Goal: Task Accomplishment & Management: Complete application form

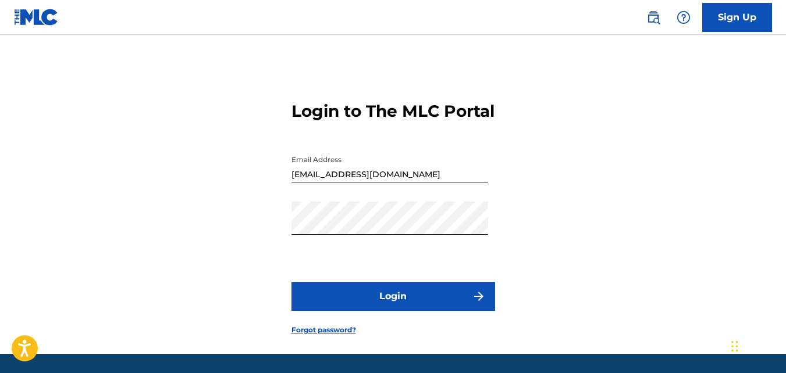
click at [441, 311] on button "Login" at bounding box center [393, 296] width 204 height 29
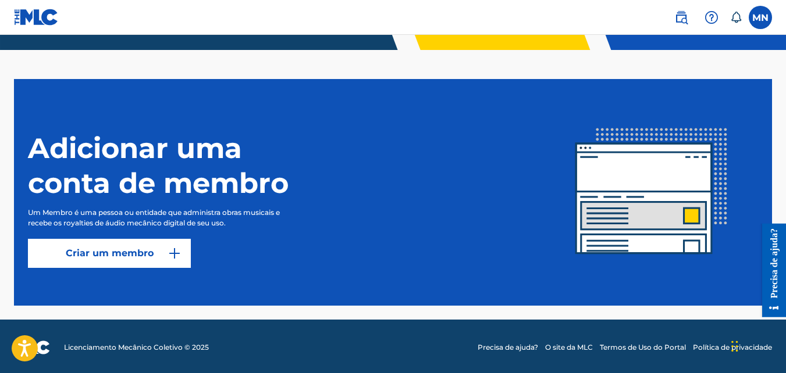
scroll to position [258, 0]
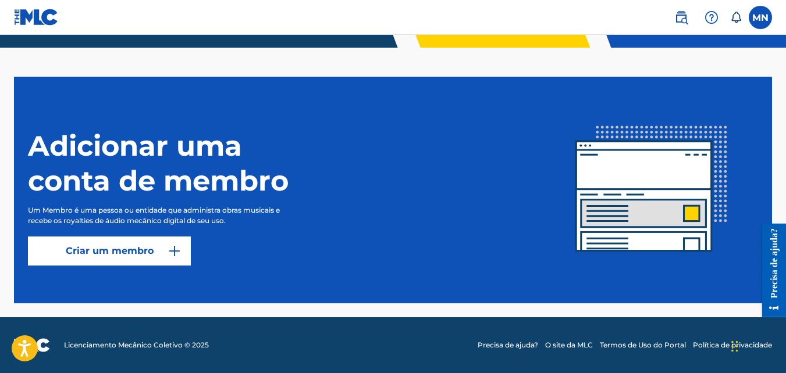
click at [176, 248] on img at bounding box center [174, 251] width 14 height 14
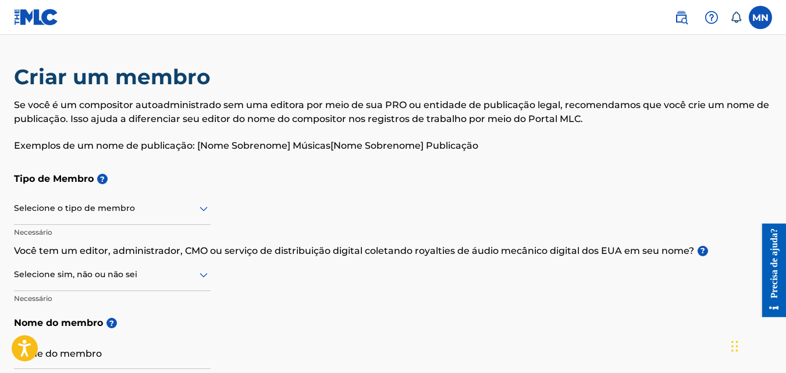
click at [199, 211] on icon at bounding box center [204, 209] width 14 height 14
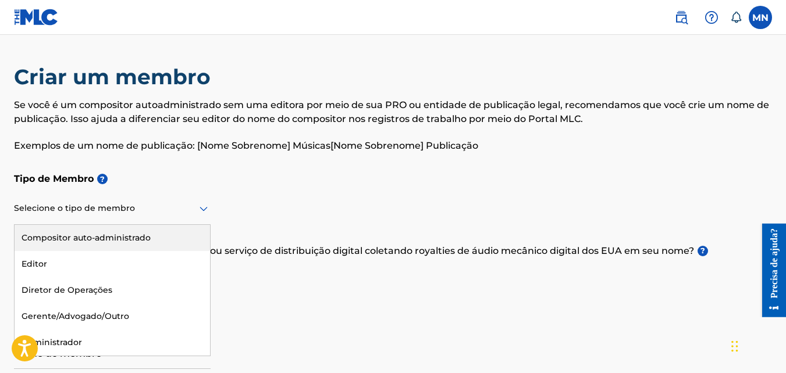
click at [166, 237] on div "Compositor auto-administrado" at bounding box center [112, 238] width 195 height 26
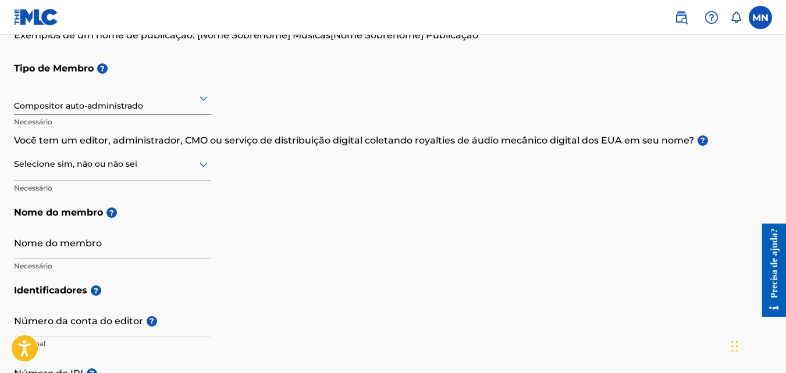
scroll to position [140, 0]
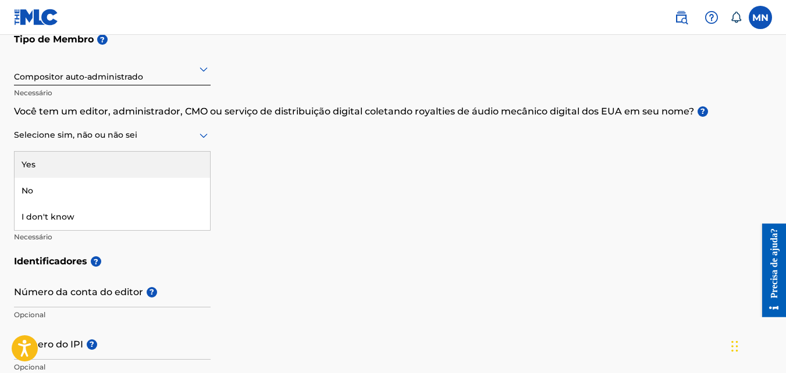
click at [206, 141] on icon at bounding box center [204, 136] width 14 height 14
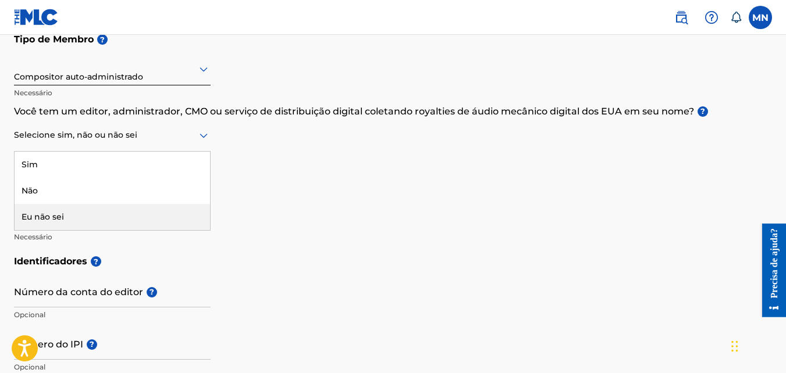
click at [134, 218] on div "Eu não sei" at bounding box center [112, 217] width 195 height 26
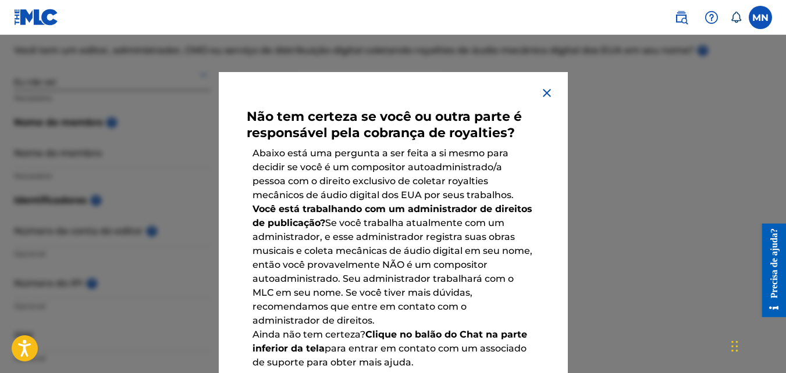
scroll to position [210, 0]
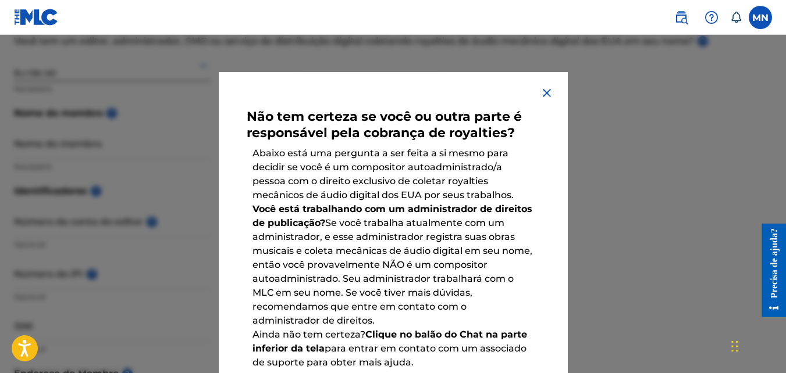
click at [655, 213] on div at bounding box center [393, 221] width 786 height 373
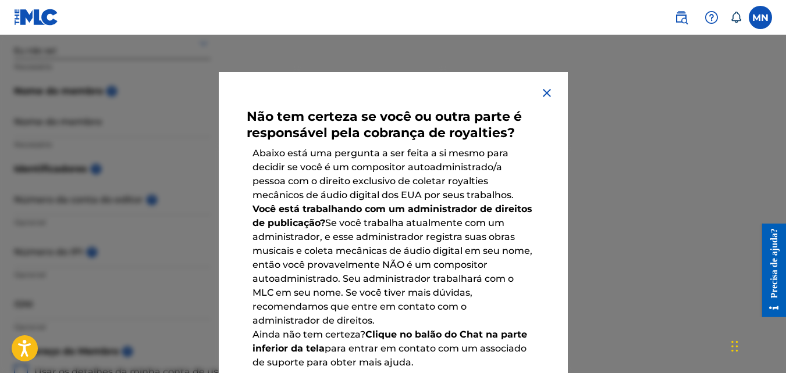
scroll to position [233, 0]
click at [540, 94] on img at bounding box center [547, 93] width 14 height 14
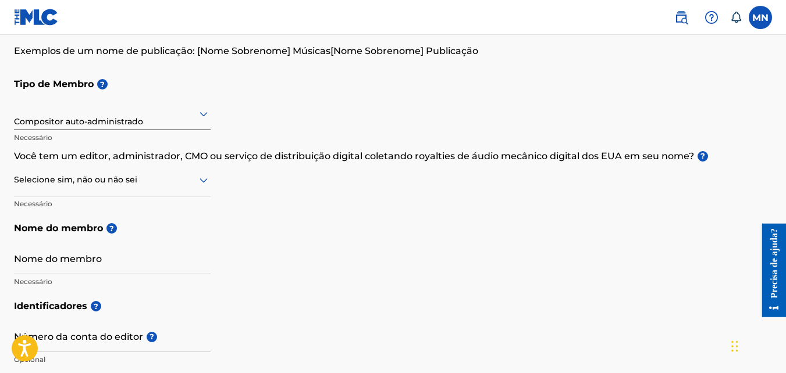
scroll to position [94, 0]
click at [200, 184] on icon at bounding box center [204, 181] width 14 height 14
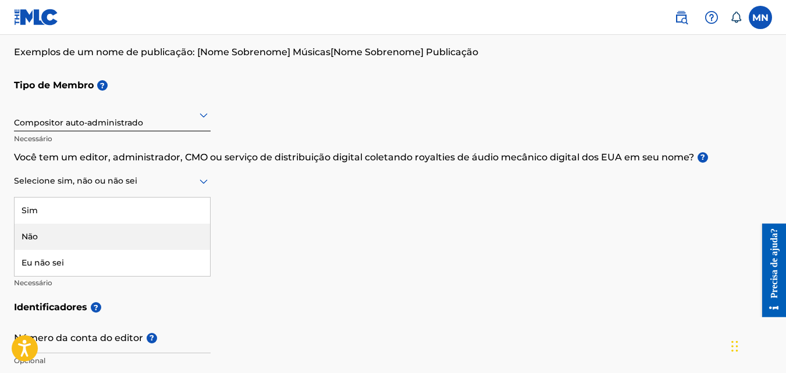
click at [124, 233] on div "Não" at bounding box center [112, 237] width 195 height 26
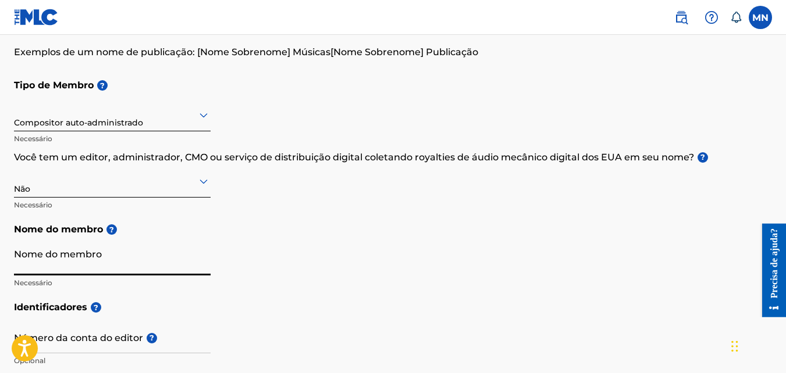
click at [105, 261] on input "Nome do membro" at bounding box center [112, 258] width 197 height 33
type input "m"
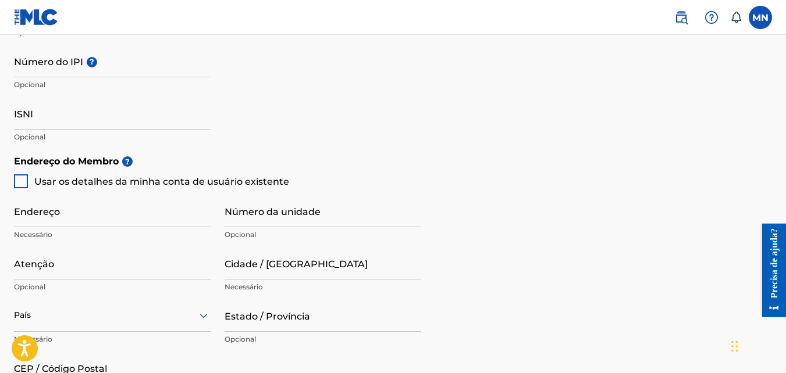
scroll to position [428, 0]
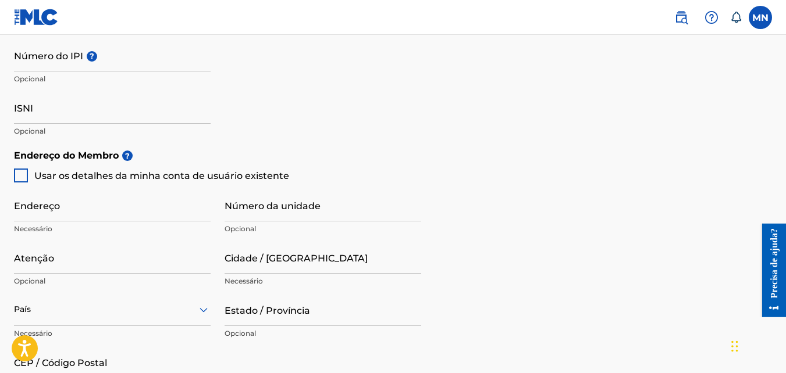
type input "[PERSON_NAME]"
click at [22, 177] on div at bounding box center [21, 176] width 14 height 14
type input "[GEOGRAPHIC_DATA], [GEOGRAPHIC_DATA]"
type input "[GEOGRAPHIC_DATA]"
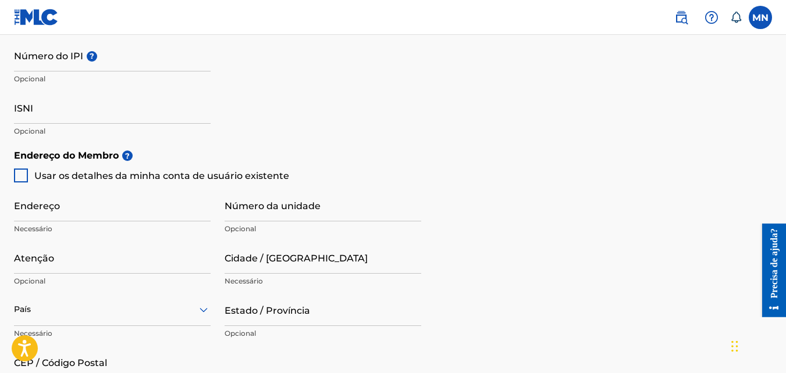
type input "25011572"
type input "11"
type input "968488148"
type input "[EMAIL_ADDRESS][DOMAIN_NAME]"
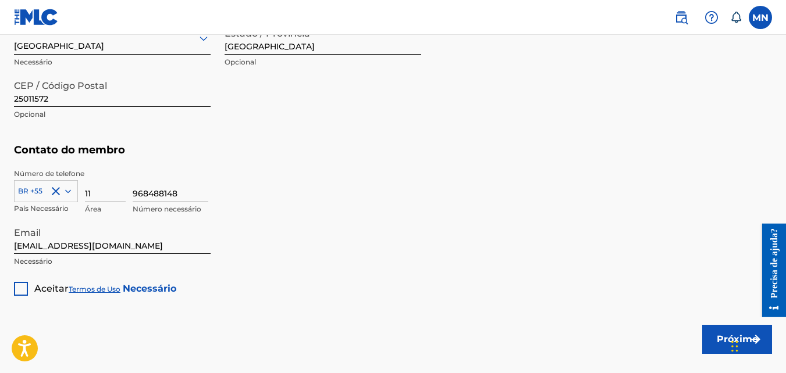
scroll to position [701, 0]
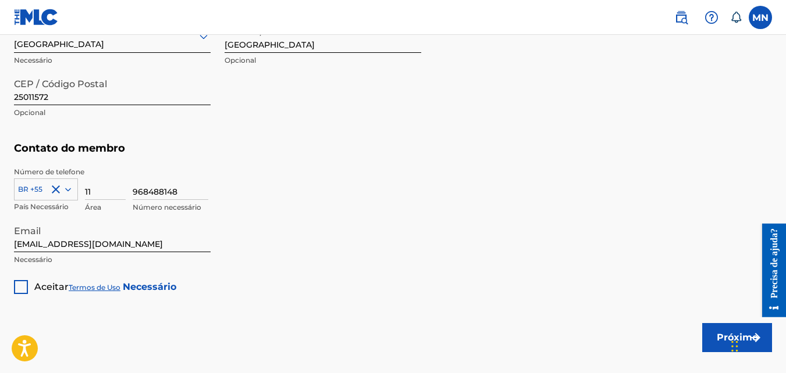
click at [20, 287] on div at bounding box center [21, 287] width 14 height 14
click at [734, 336] on div "Widget de chat" at bounding box center [756, 345] width 58 height 56
click at [713, 337] on button "Próximo" at bounding box center [737, 337] width 70 height 29
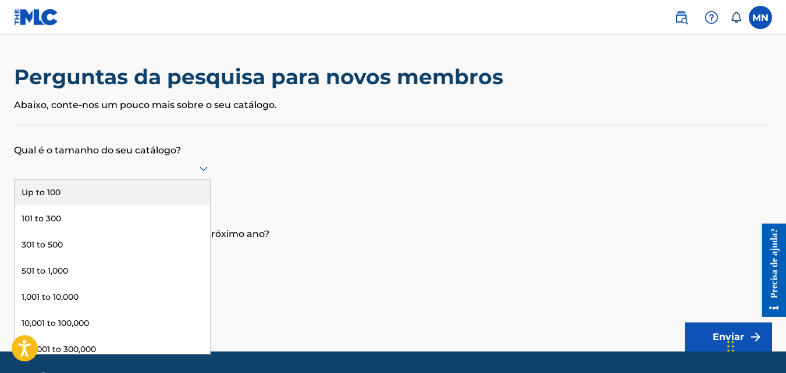
click at [204, 169] on icon at bounding box center [204, 169] width 14 height 14
click at [166, 192] on div "Até 100" at bounding box center [112, 193] width 195 height 26
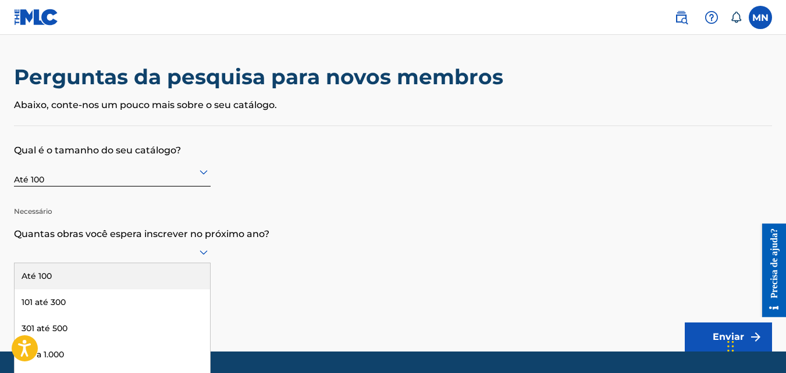
scroll to position [34, 0]
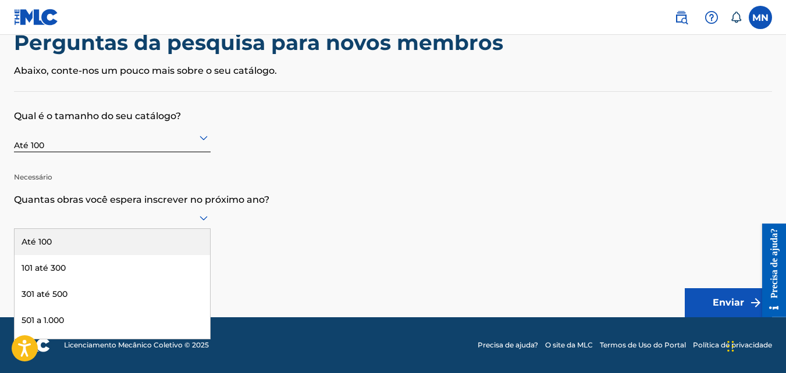
click at [202, 229] on div "9 resultados disponíveis. Use Up e Down para escolher as opções, pressione Ente…" at bounding box center [112, 218] width 197 height 22
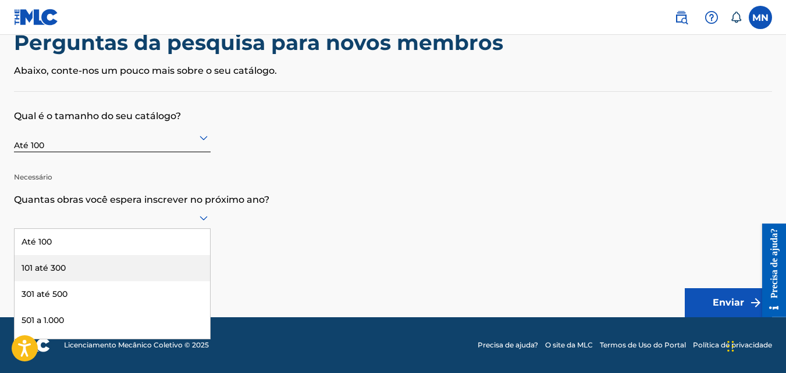
click at [155, 261] on div "101 até 300" at bounding box center [112, 268] width 195 height 26
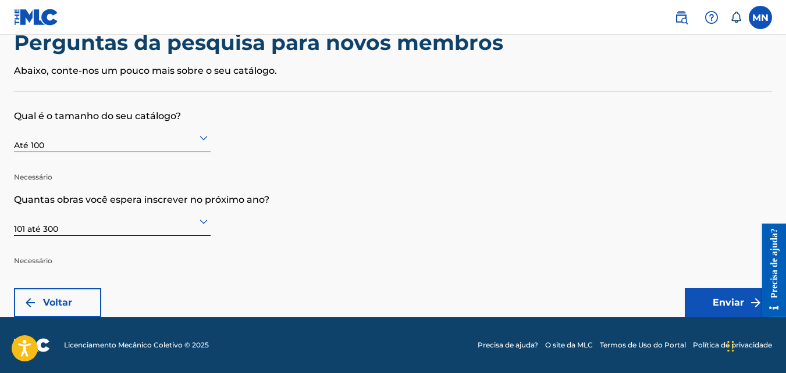
click at [722, 301] on font "Enviar" at bounding box center [727, 303] width 31 height 14
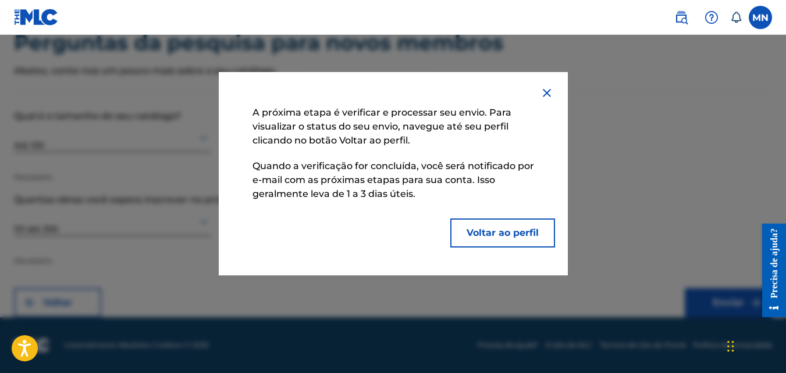
click at [482, 230] on button "Voltar ao perfil" at bounding box center [502, 233] width 105 height 29
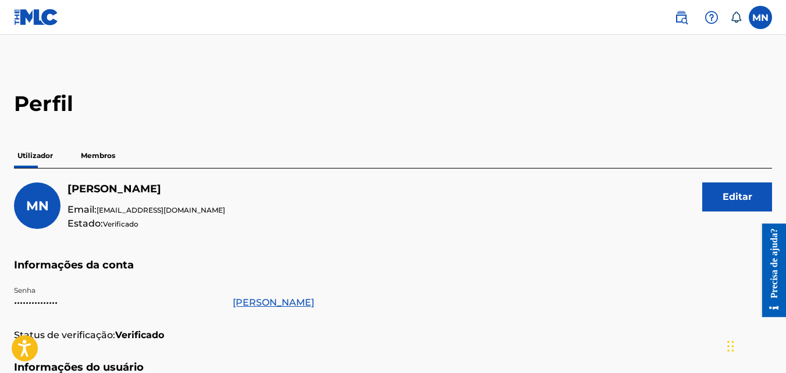
click at [104, 155] on p "Membros" at bounding box center [97, 156] width 41 height 24
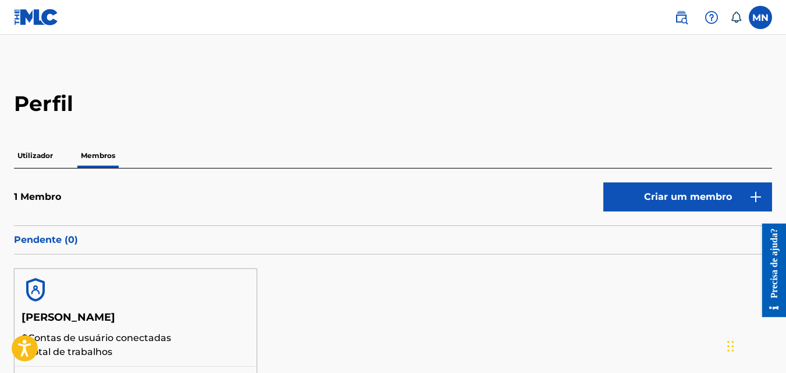
click at [761, 24] on label at bounding box center [759, 17] width 23 height 23
click at [760, 17] on input "MN [PERSON_NAME] Nick [EMAIL_ADDRESS][DOMAIN_NAME] Notification Preferences Pro…" at bounding box center [760, 17] width 0 height 0
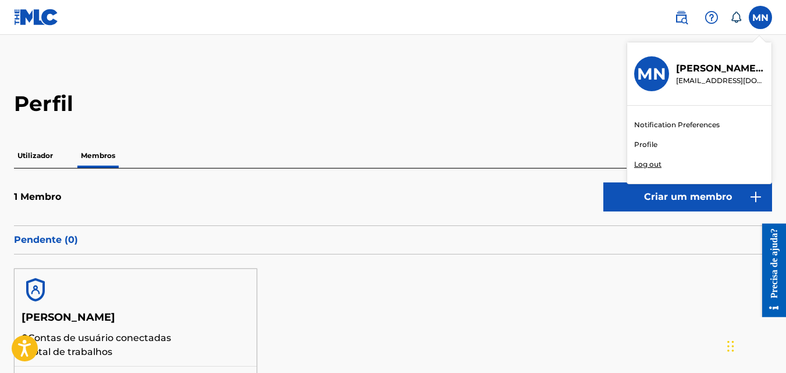
click at [648, 163] on p "Log out" at bounding box center [647, 164] width 27 height 10
click at [760, 17] on input "MN [PERSON_NAME] Nick [EMAIL_ADDRESS][DOMAIN_NAME] Notification Preferences Pro…" at bounding box center [760, 17] width 0 height 0
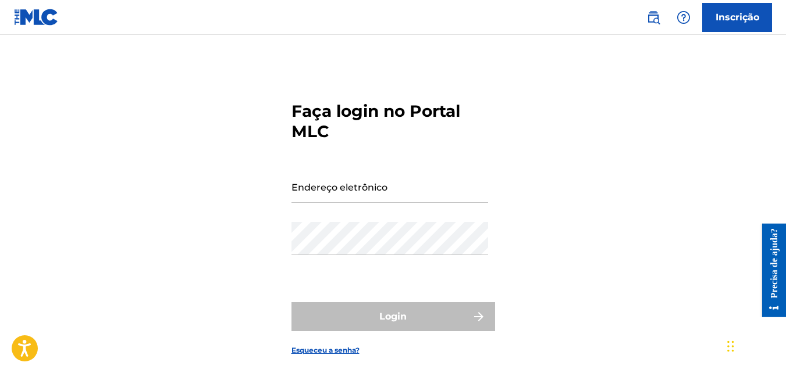
type input "[EMAIL_ADDRESS][DOMAIN_NAME]"
